Goal: Information Seeking & Learning: Check status

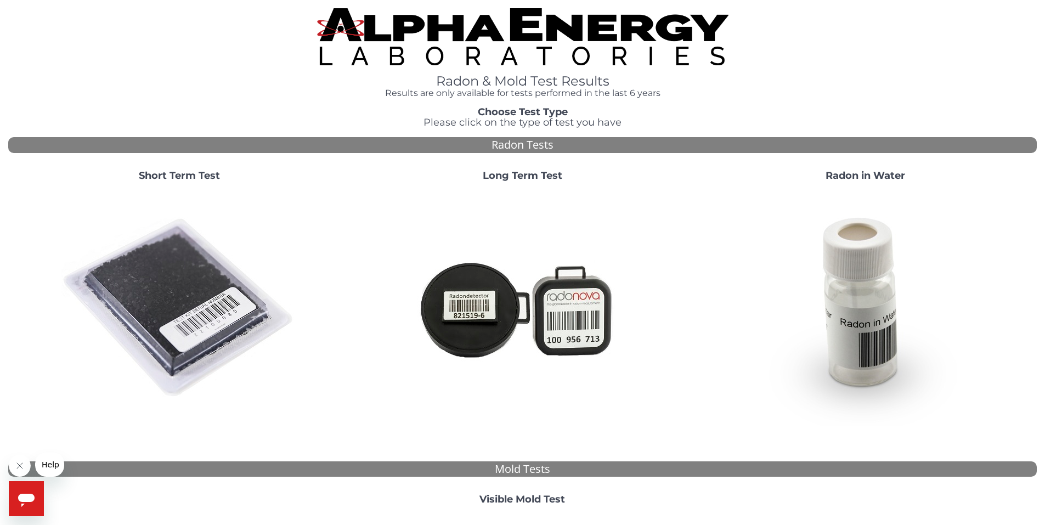
click at [186, 176] on strong "Short Term Test" at bounding box center [179, 176] width 81 height 12
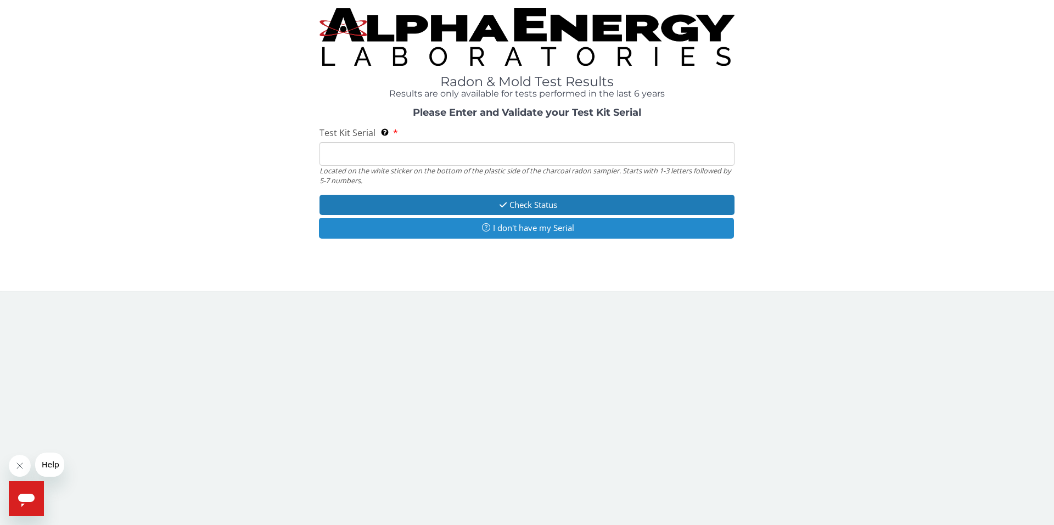
click at [553, 227] on button "I don't have my Serial" at bounding box center [526, 228] width 415 height 20
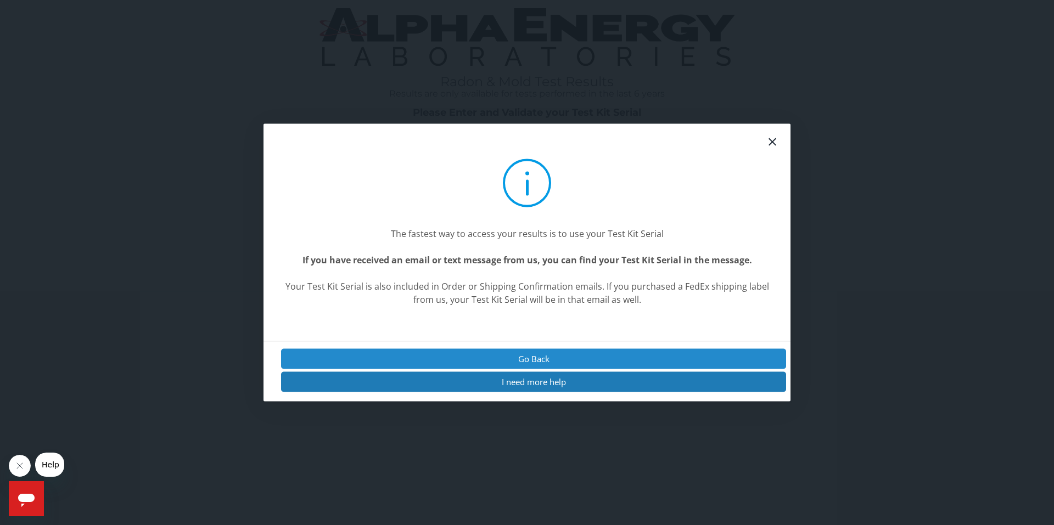
click at [550, 360] on button "Go Back" at bounding box center [533, 358] width 505 height 20
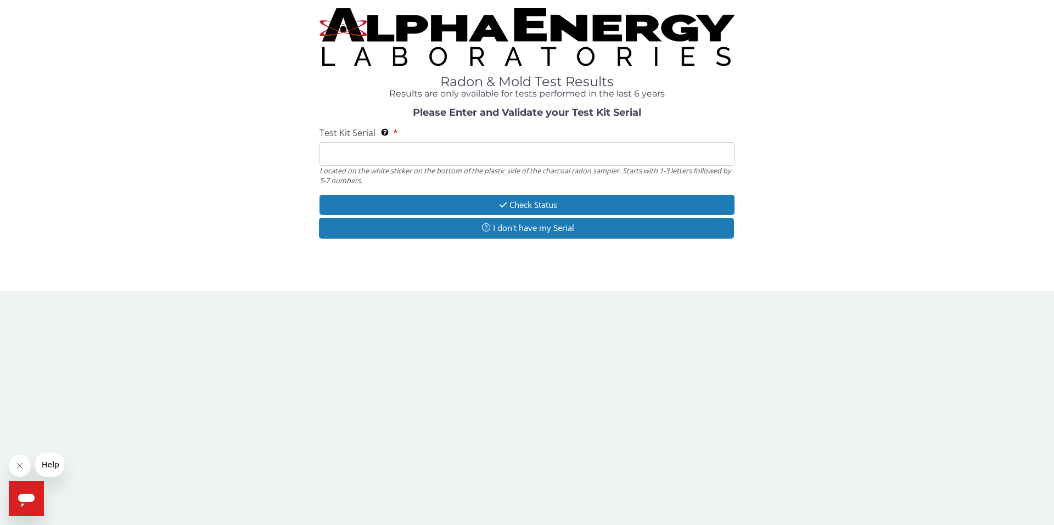
click at [455, 149] on input "Test Kit Serial Located on the white sticker on the bottom of the plastic side …" at bounding box center [526, 154] width 415 height 24
paste input "25-174128"
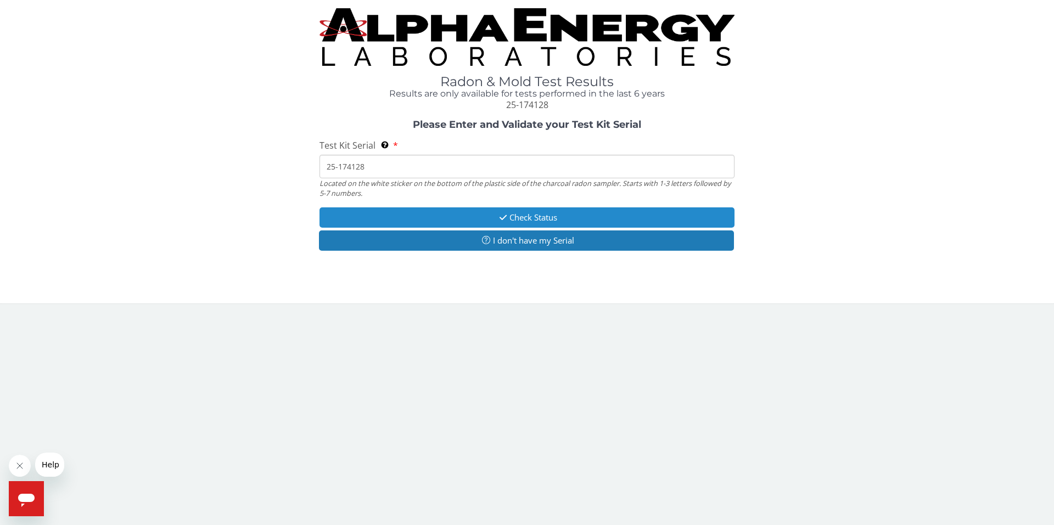
click at [541, 220] on button "Check Status" at bounding box center [526, 217] width 415 height 20
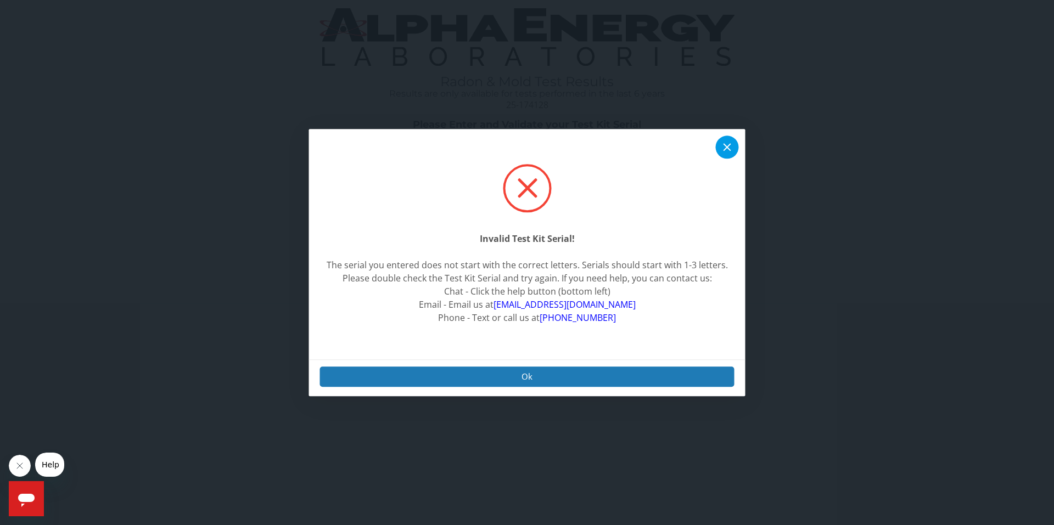
click at [731, 142] on div at bounding box center [727, 147] width 23 height 23
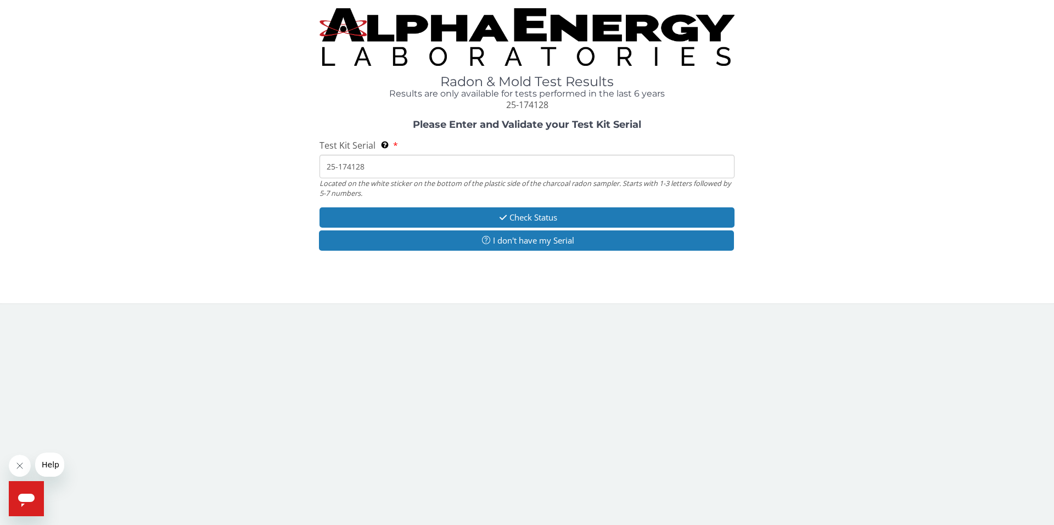
drag, startPoint x: 414, startPoint y: 170, endPoint x: 308, endPoint y: 159, distance: 106.5
click at [308, 159] on div "Please Enter and Validate your Test Kit Serial Test Kit Serial Located on the w…" at bounding box center [526, 187] width 1037 height 134
paste input "FM110449"
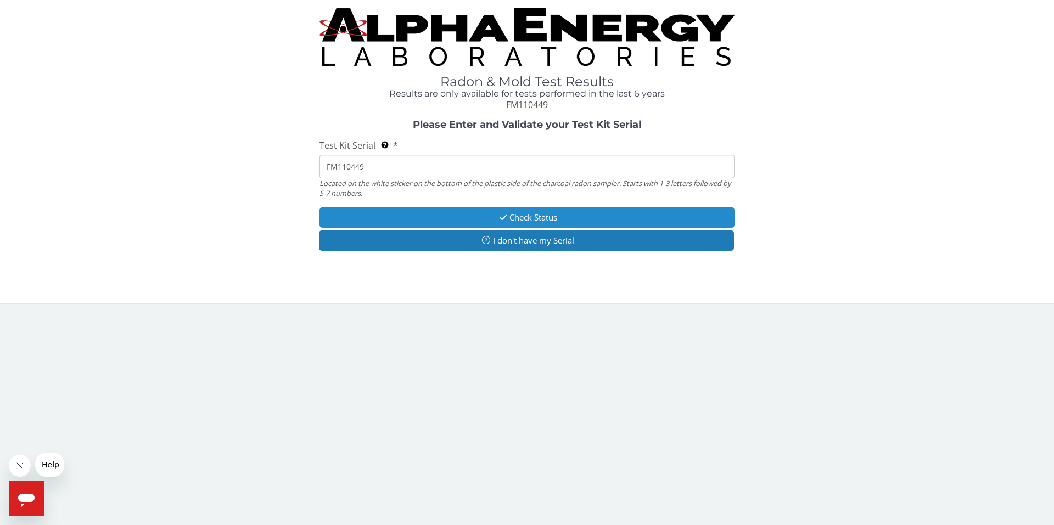
click at [553, 211] on button "Check Status" at bounding box center [526, 217] width 415 height 20
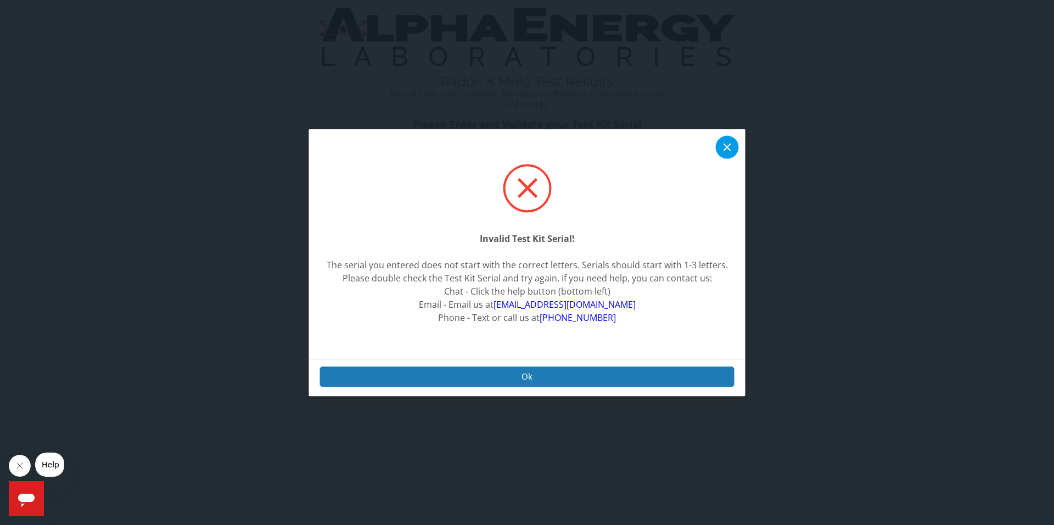
click at [723, 144] on icon at bounding box center [726, 146] width 13 height 13
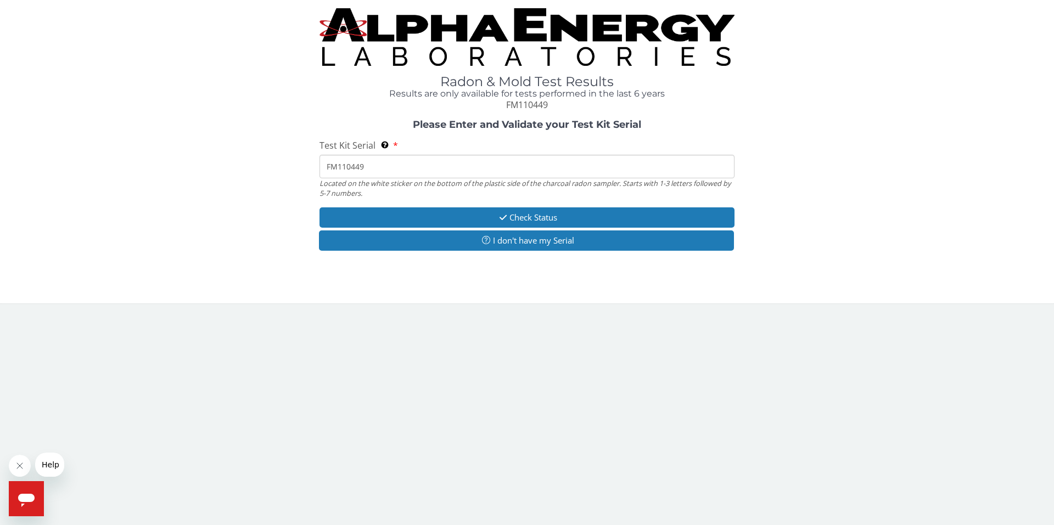
drag, startPoint x: 424, startPoint y: 174, endPoint x: 172, endPoint y: 167, distance: 252.0
click at [172, 167] on div "Please Enter and Validate your Test Kit Serial Test Kit Serial Located on the w…" at bounding box center [526, 187] width 1037 height 134
paste input "AA729945"
type input "AA729945"
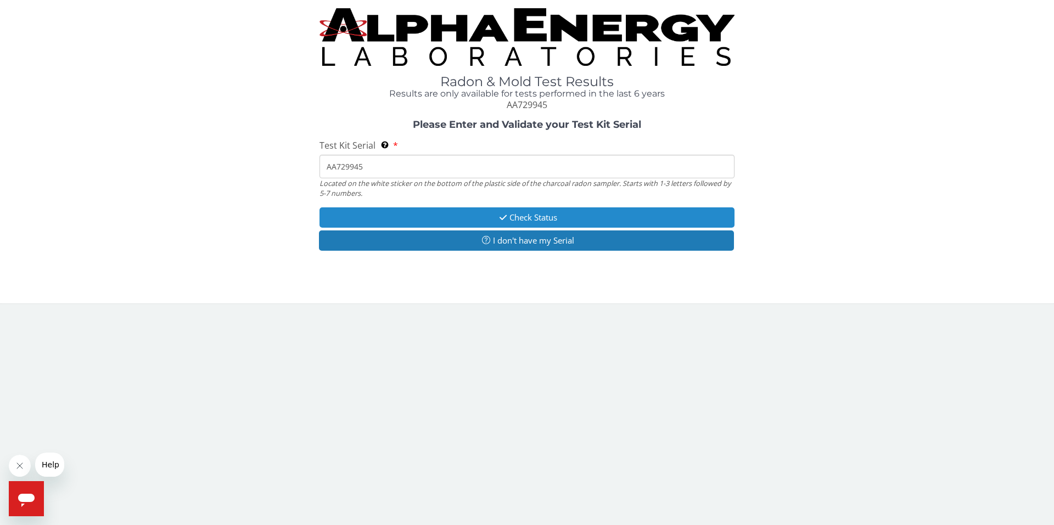
click at [540, 213] on button "Check Status" at bounding box center [526, 217] width 415 height 20
